Goal: Check status: Check status

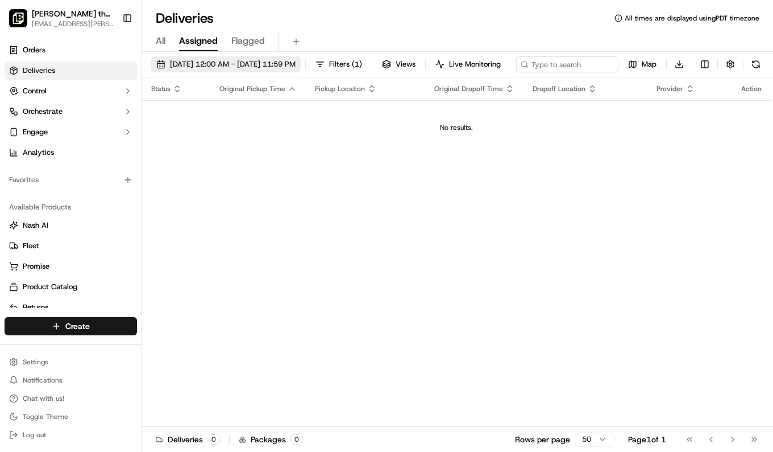
click at [285, 57] on button "[DATE] 12:00 AM - [DATE] 11:59 PM" at bounding box center [226, 64] width 150 height 16
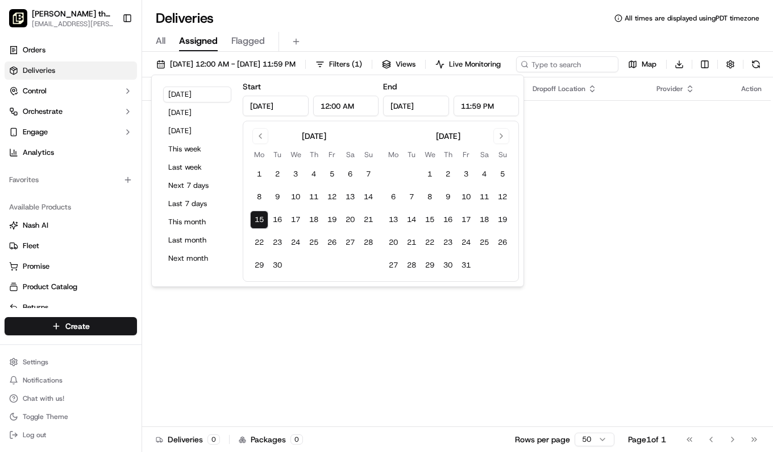
click at [414, 105] on input "[DATE]" at bounding box center [416, 106] width 66 height 20
type input "[DATE]"
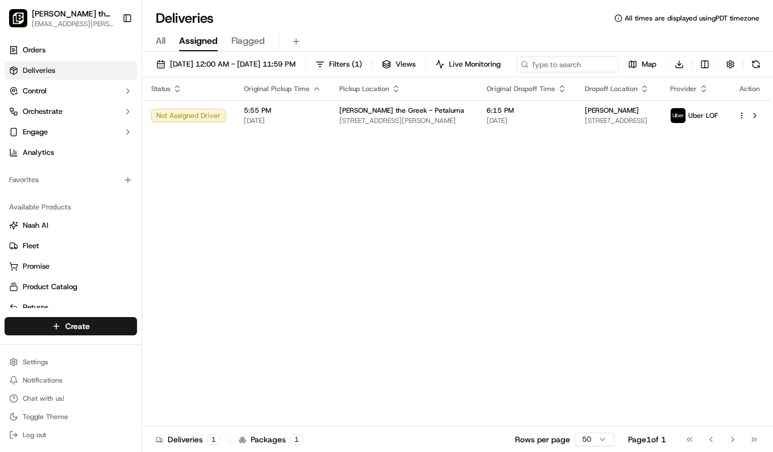
click at [377, 242] on div "Status Original Pickup Time Pickup Location Original Dropoff Time Dropoff Locat…" at bounding box center [456, 251] width 629 height 349
